Goal: Task Accomplishment & Management: Complete application form

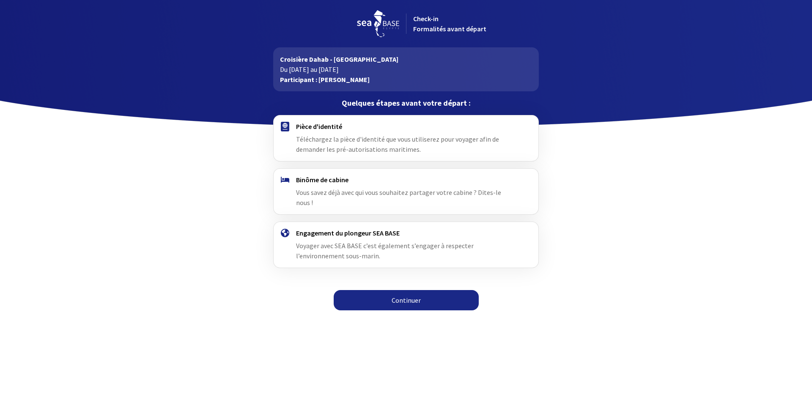
click at [314, 135] on span "Téléchargez la pièce d'identité que vous utiliserez pour voyager afin de demand…" at bounding box center [397, 144] width 203 height 19
click at [373, 290] on link "Continuer" at bounding box center [406, 300] width 145 height 20
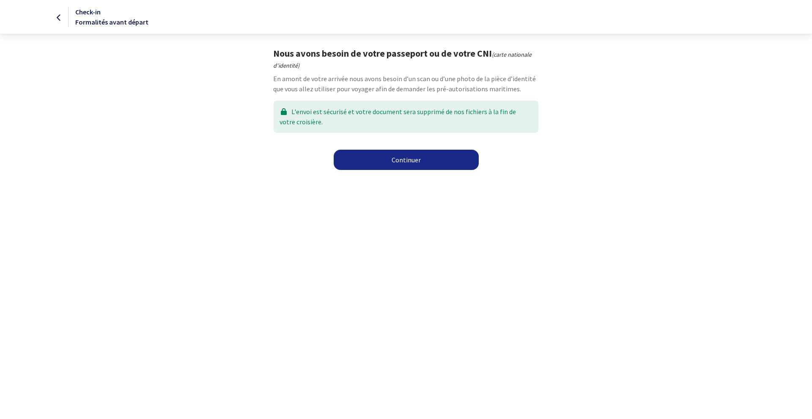
click at [407, 165] on link "Continuer" at bounding box center [406, 160] width 145 height 20
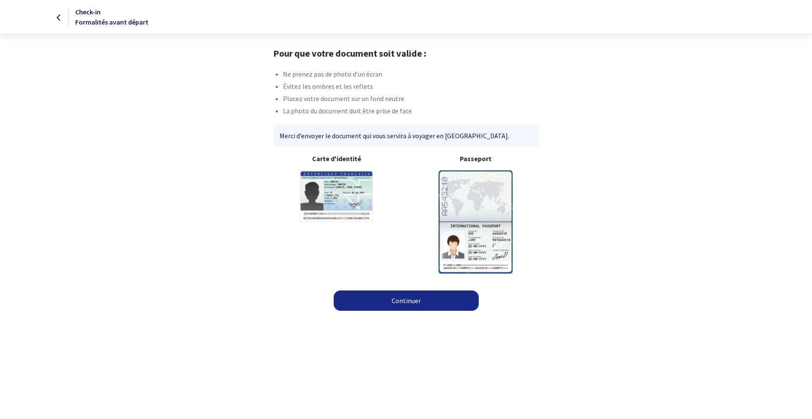
click at [409, 297] on link "Continuer" at bounding box center [406, 301] width 145 height 20
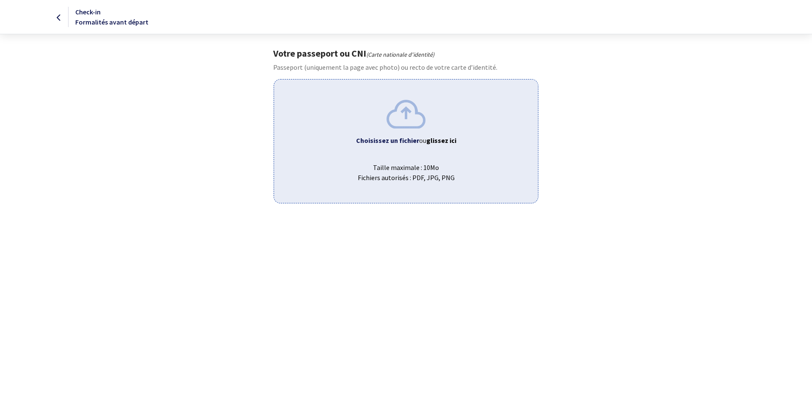
click at [416, 139] on b "Choisissez un fichier" at bounding box center [387, 140] width 63 height 8
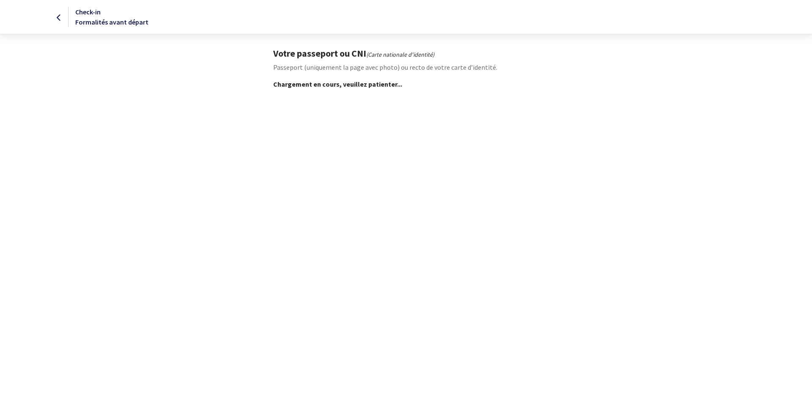
click at [128, 42] on body "Check-in Formalités avant départ Votre passeport ou CNI (Carte nationale d'iden…" at bounding box center [406, 44] width 812 height 89
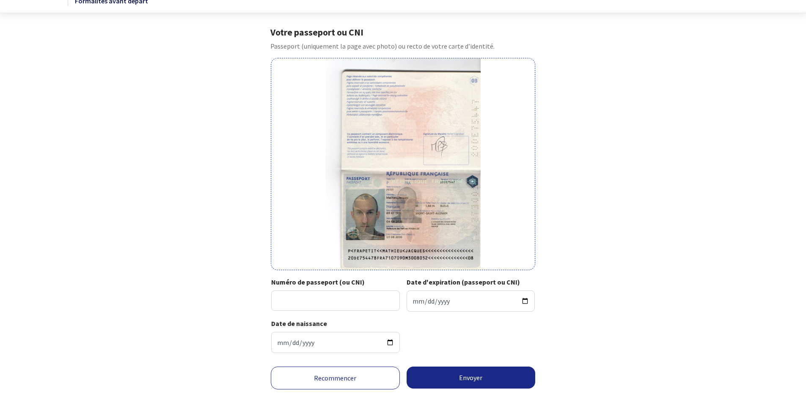
scroll to position [22, 0]
click at [318, 292] on input "Numéro de passeport (ou CNI)" at bounding box center [335, 300] width 129 height 20
click at [213, 373] on div "Recommencer Envoyer" at bounding box center [403, 389] width 478 height 60
click at [326, 297] on input "20DE754478" at bounding box center [335, 300] width 129 height 20
type input "20DE75447"
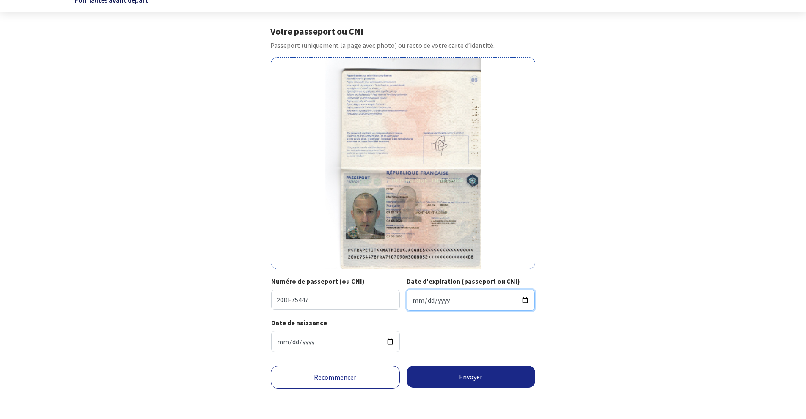
click at [441, 297] on input "Date d'expiration (passeport ou CNI)" at bounding box center [471, 300] width 129 height 21
click at [413, 303] on input "Date d'expiration (passeport ou CNI)" at bounding box center [471, 300] width 129 height 21
type input "2020-08-05"
type input "2030-08-05"
click at [461, 370] on button "Envoyer" at bounding box center [471, 377] width 129 height 22
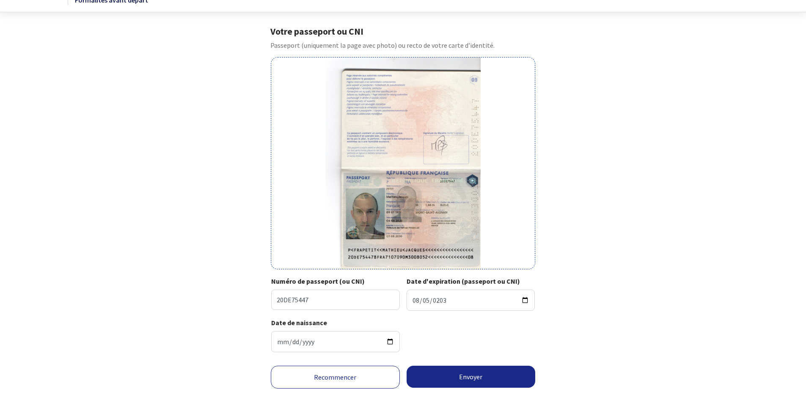
scroll to position [9, 0]
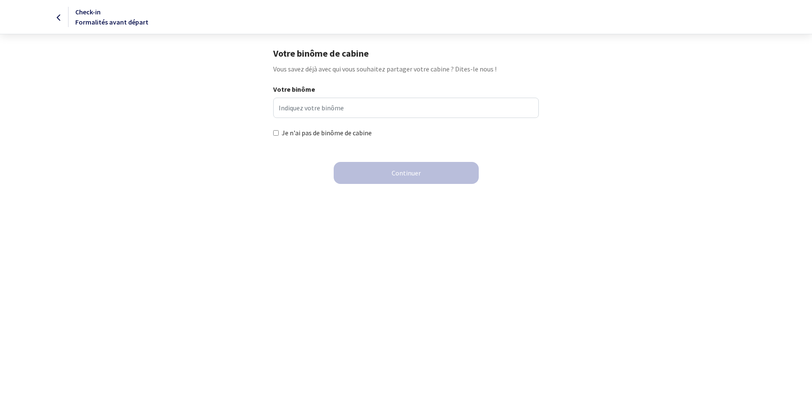
click at [336, 134] on label "Je n'ai pas de binôme de cabine" at bounding box center [327, 133] width 90 height 10
click at [279, 134] on input "Je n'ai pas de binôme de cabine" at bounding box center [276, 133] width 6 height 6
checkbox input "true"
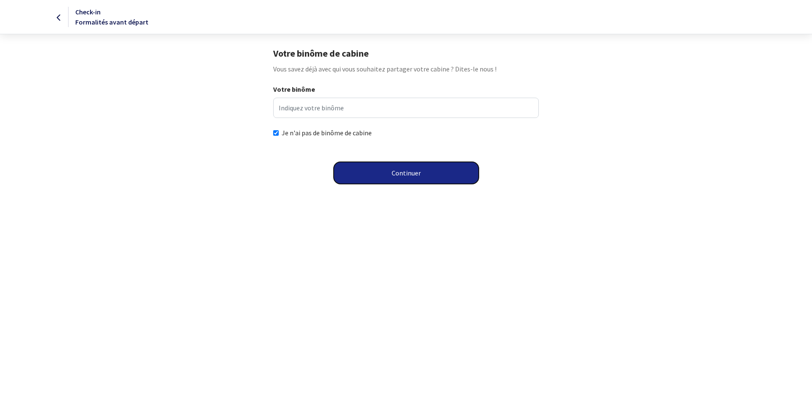
click at [371, 172] on button "Continuer" at bounding box center [406, 173] width 145 height 22
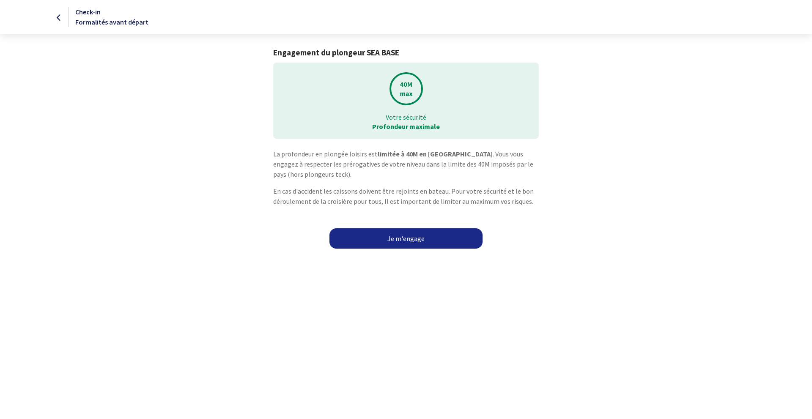
click at [396, 242] on link "Je m'engage" at bounding box center [406, 239] width 153 height 20
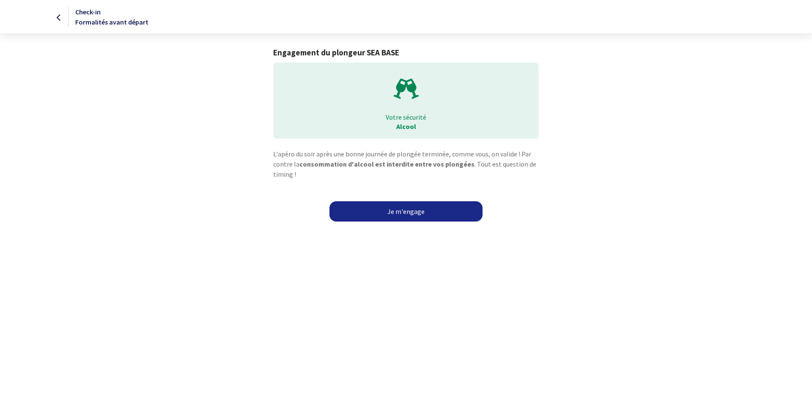
click at [402, 215] on link "Je m'engage" at bounding box center [406, 211] width 153 height 20
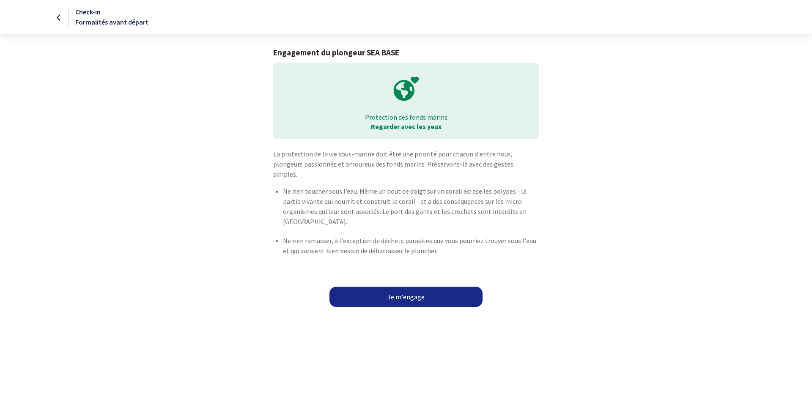
click at [398, 287] on link "Je m'engage" at bounding box center [406, 297] width 153 height 20
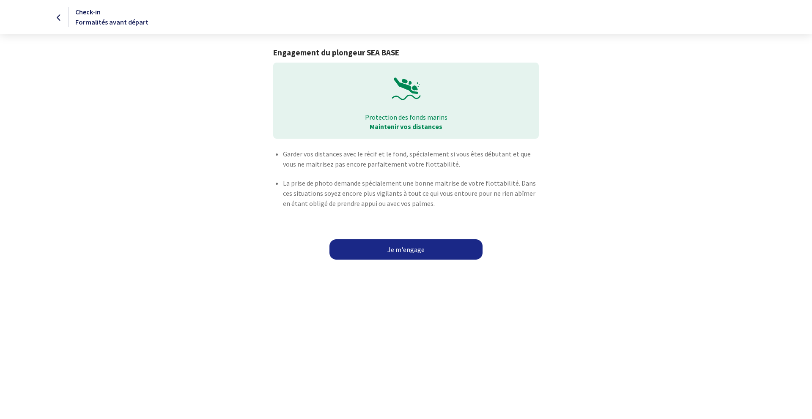
click at [413, 251] on link "Je m'engage" at bounding box center [406, 250] width 153 height 20
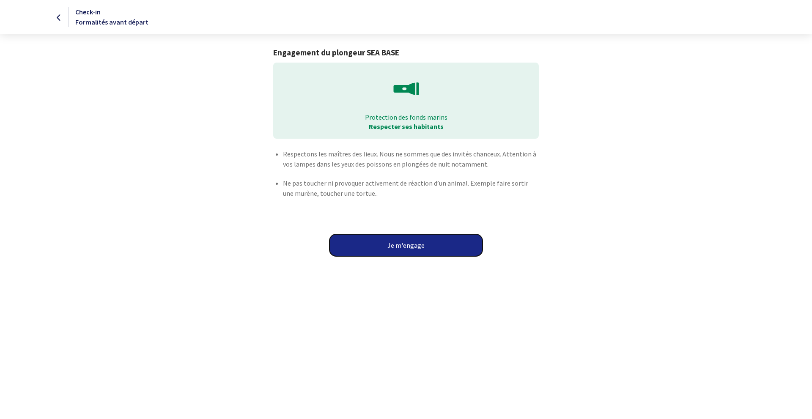
drag, startPoint x: 0, startPoint y: 0, endPoint x: 413, endPoint y: 251, distance: 483.6
click at [413, 251] on button "Je m'engage" at bounding box center [406, 245] width 153 height 22
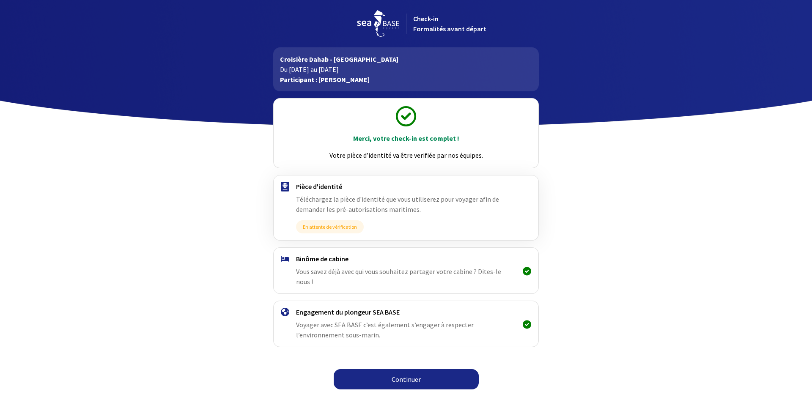
click at [368, 369] on link "Continuer" at bounding box center [406, 379] width 145 height 20
click at [408, 371] on link "Continuer" at bounding box center [406, 379] width 145 height 20
